Goal: Task Accomplishment & Management: Use online tool/utility

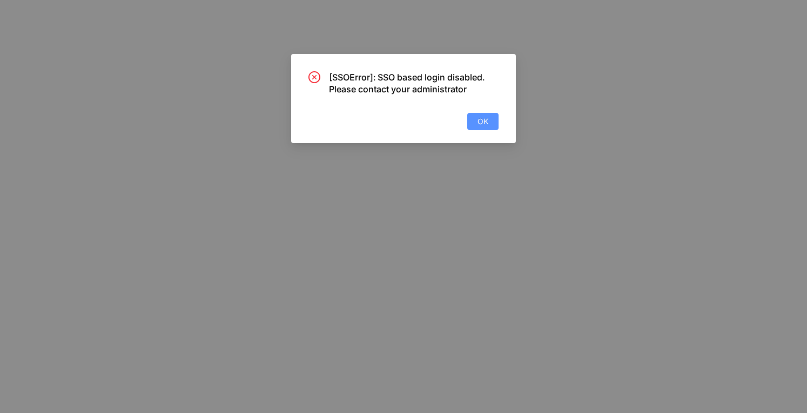
click at [479, 121] on span "OK" at bounding box center [483, 122] width 11 height 12
click at [494, 116] on button "OK" at bounding box center [482, 121] width 31 height 17
